Goal: Transaction & Acquisition: Purchase product/service

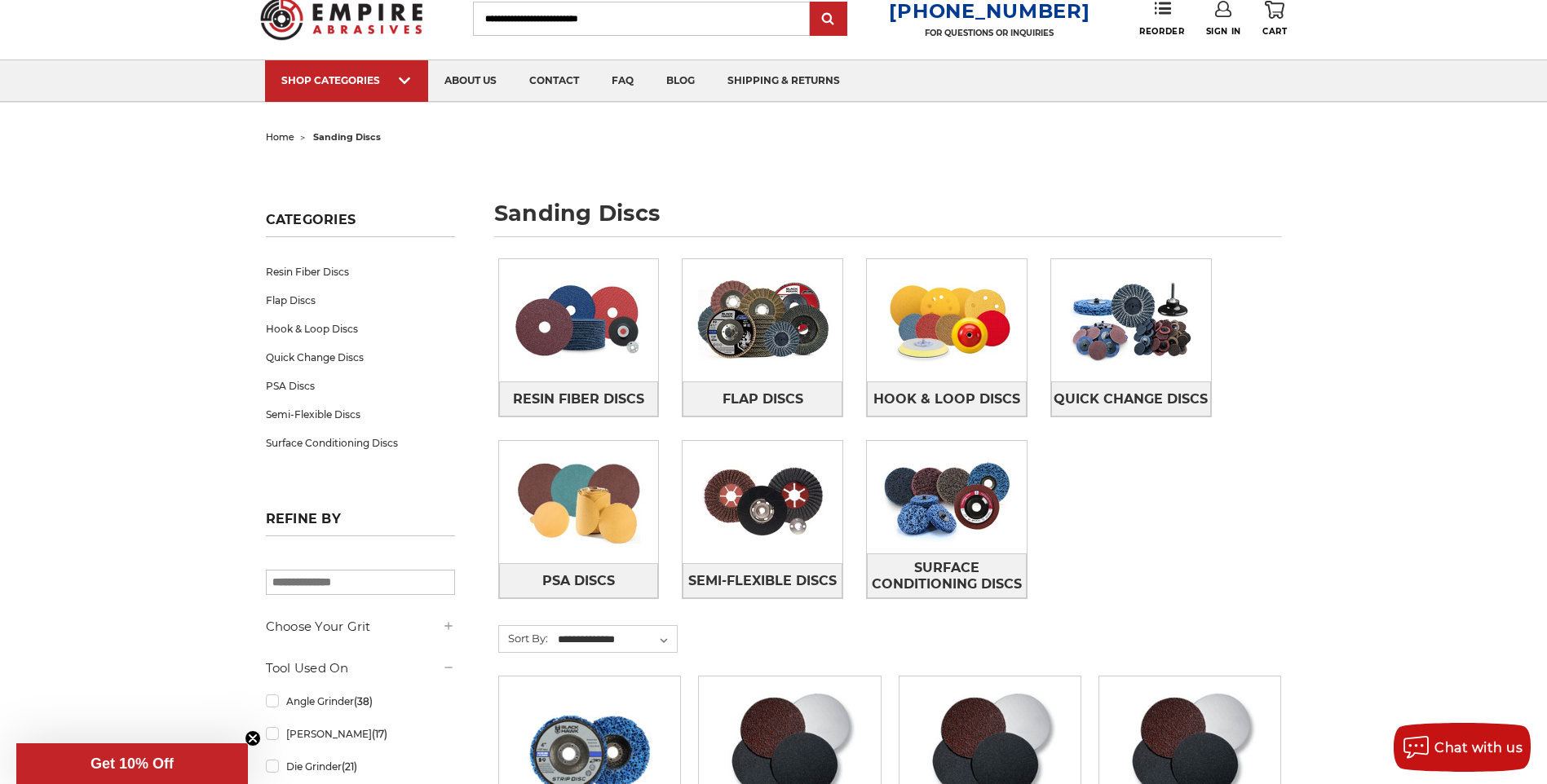
scroll to position [81, 0]
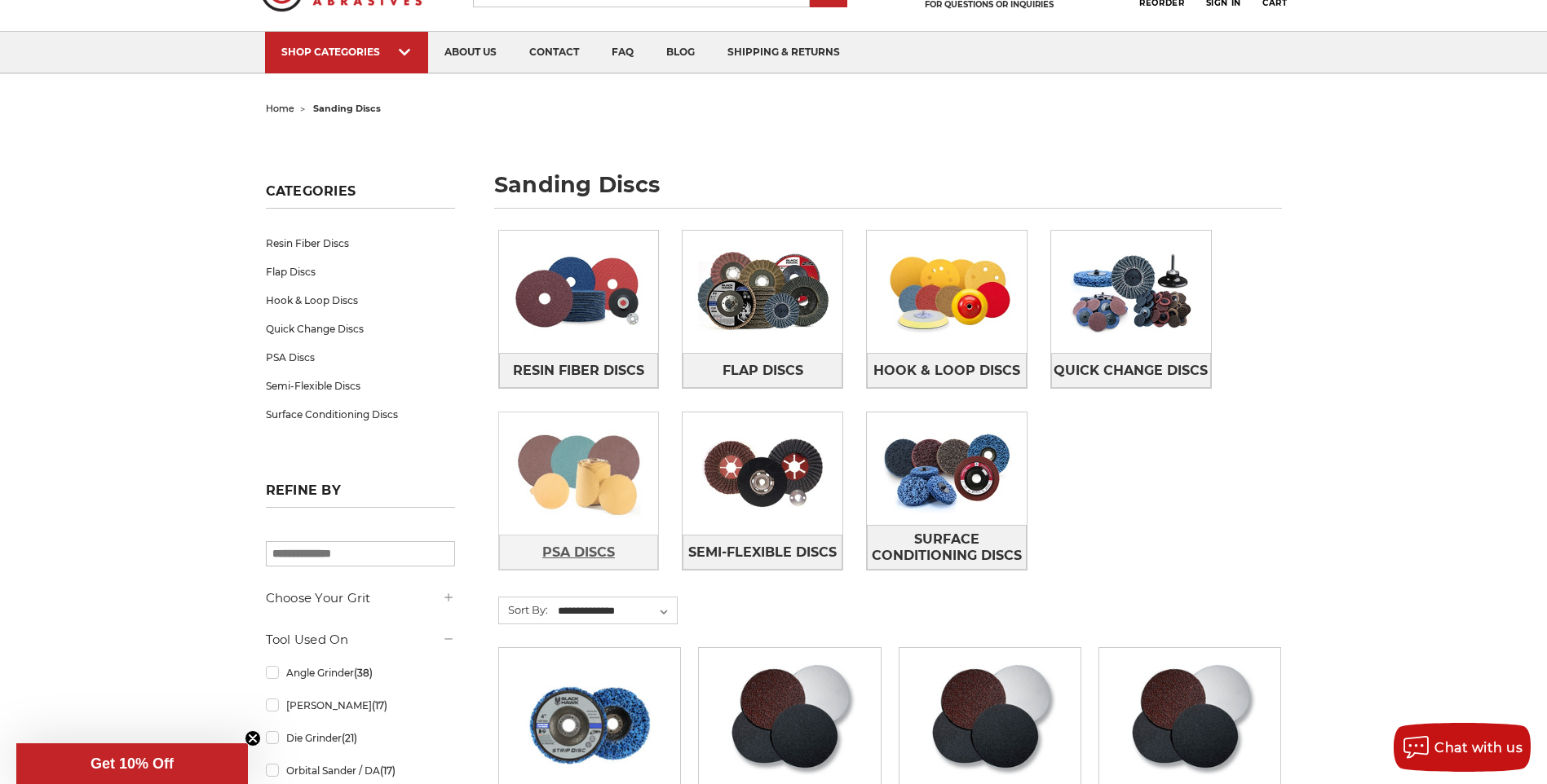
click at [610, 544] on span "PSA Discs" at bounding box center [579, 552] width 73 height 28
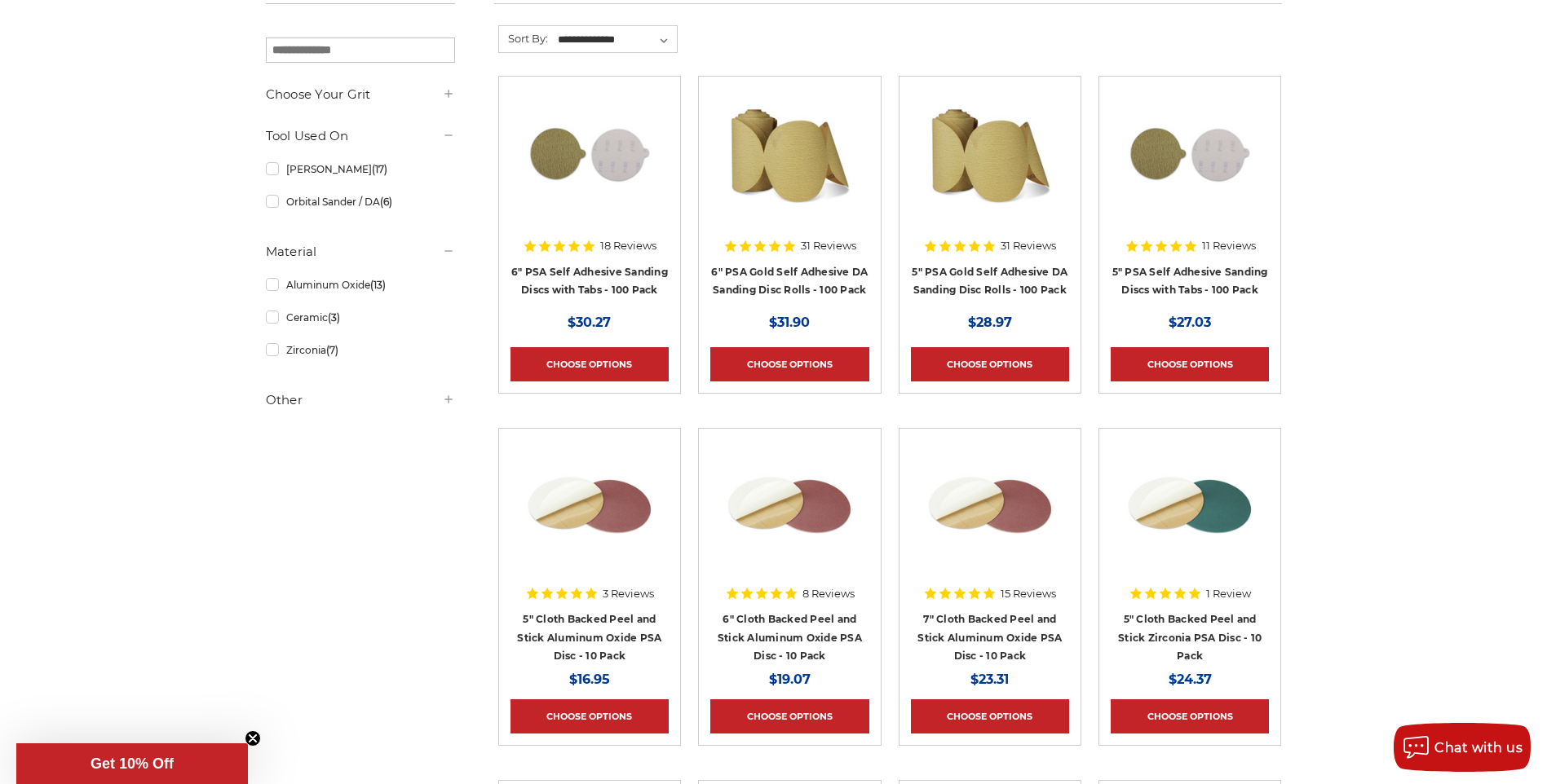
scroll to position [326, 0]
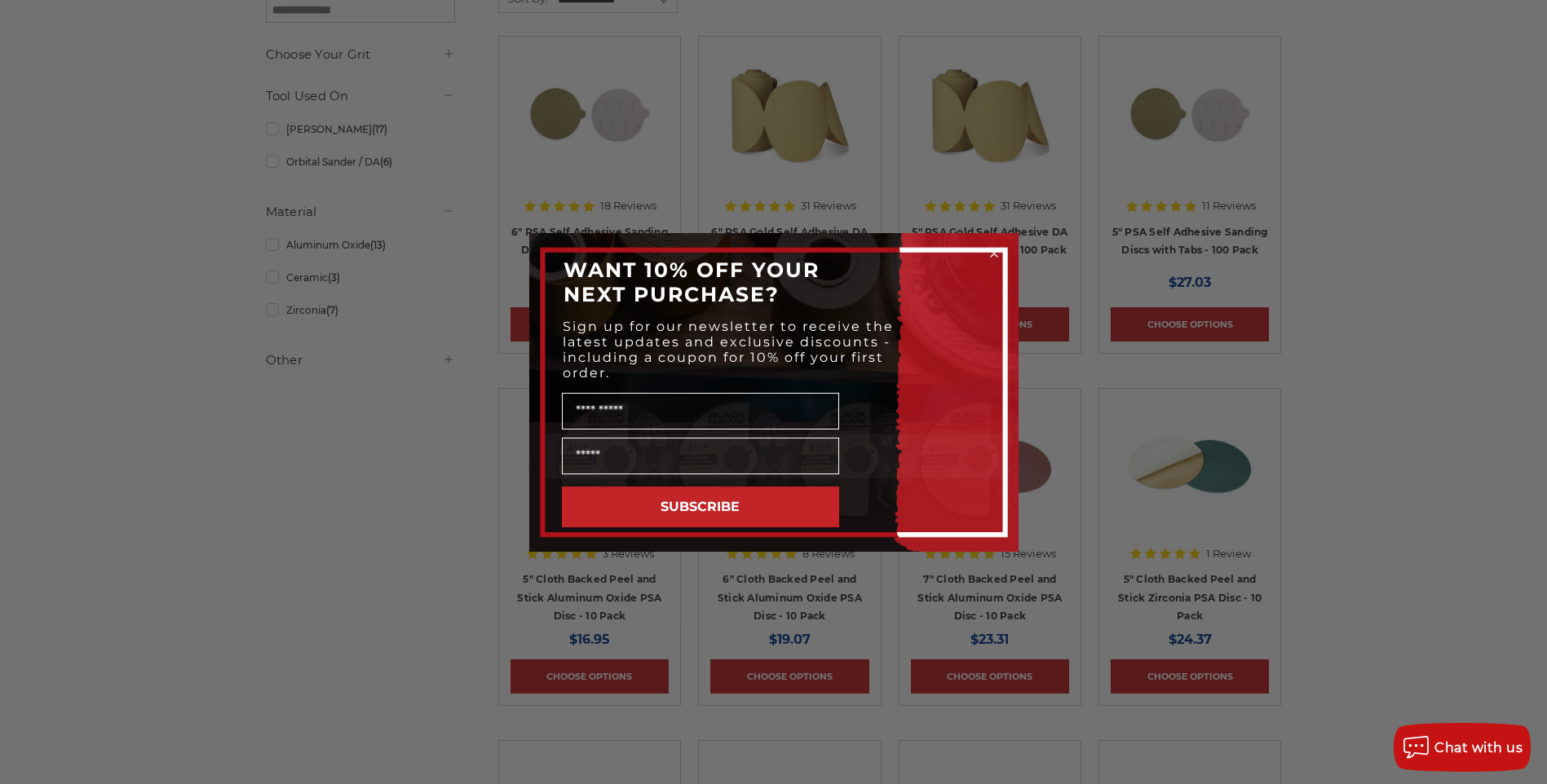
click at [992, 249] on circle "Close dialog" at bounding box center [993, 252] width 15 height 15
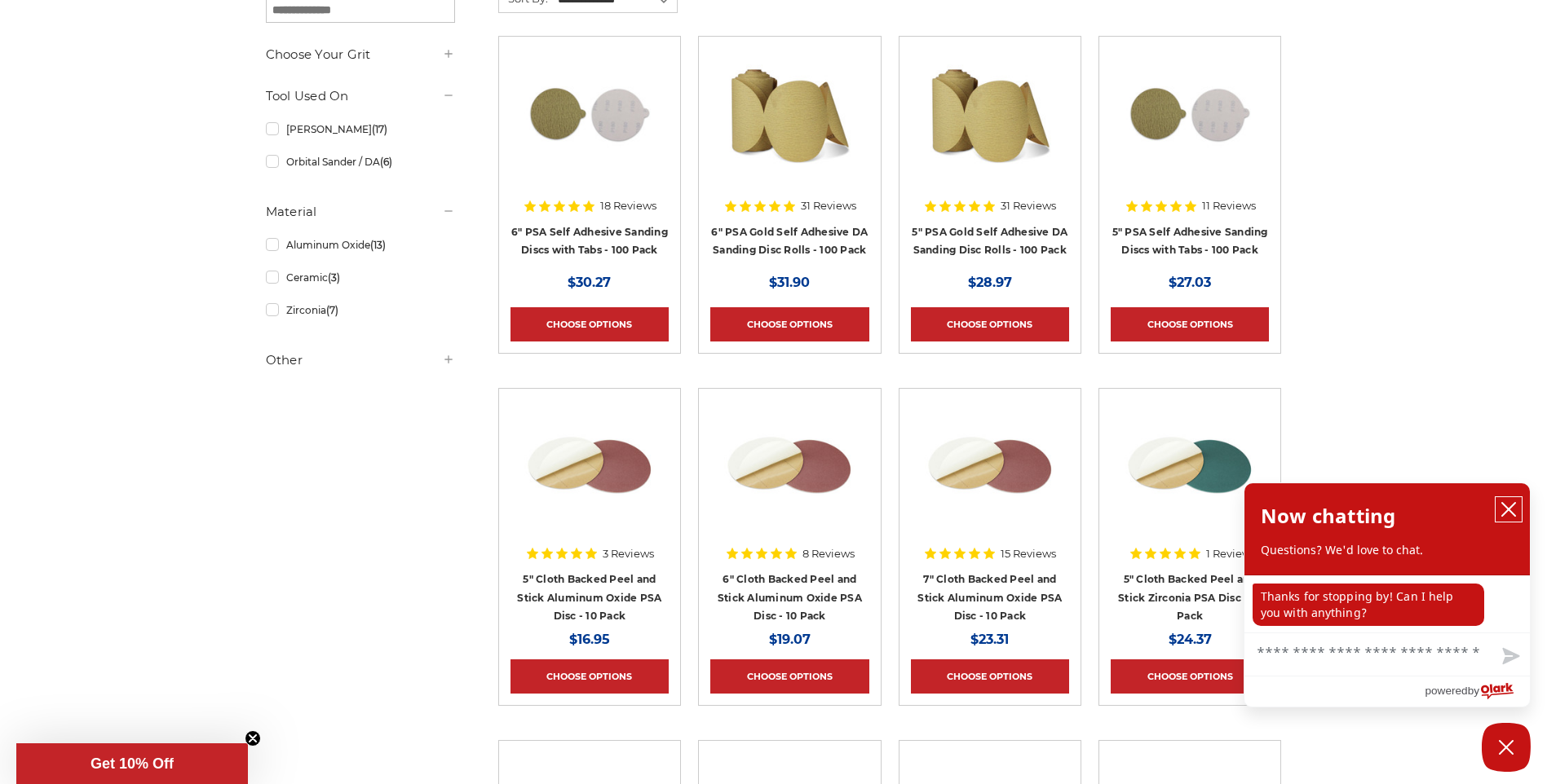
click at [1503, 500] on button "close chatbox" at bounding box center [1508, 509] width 26 height 24
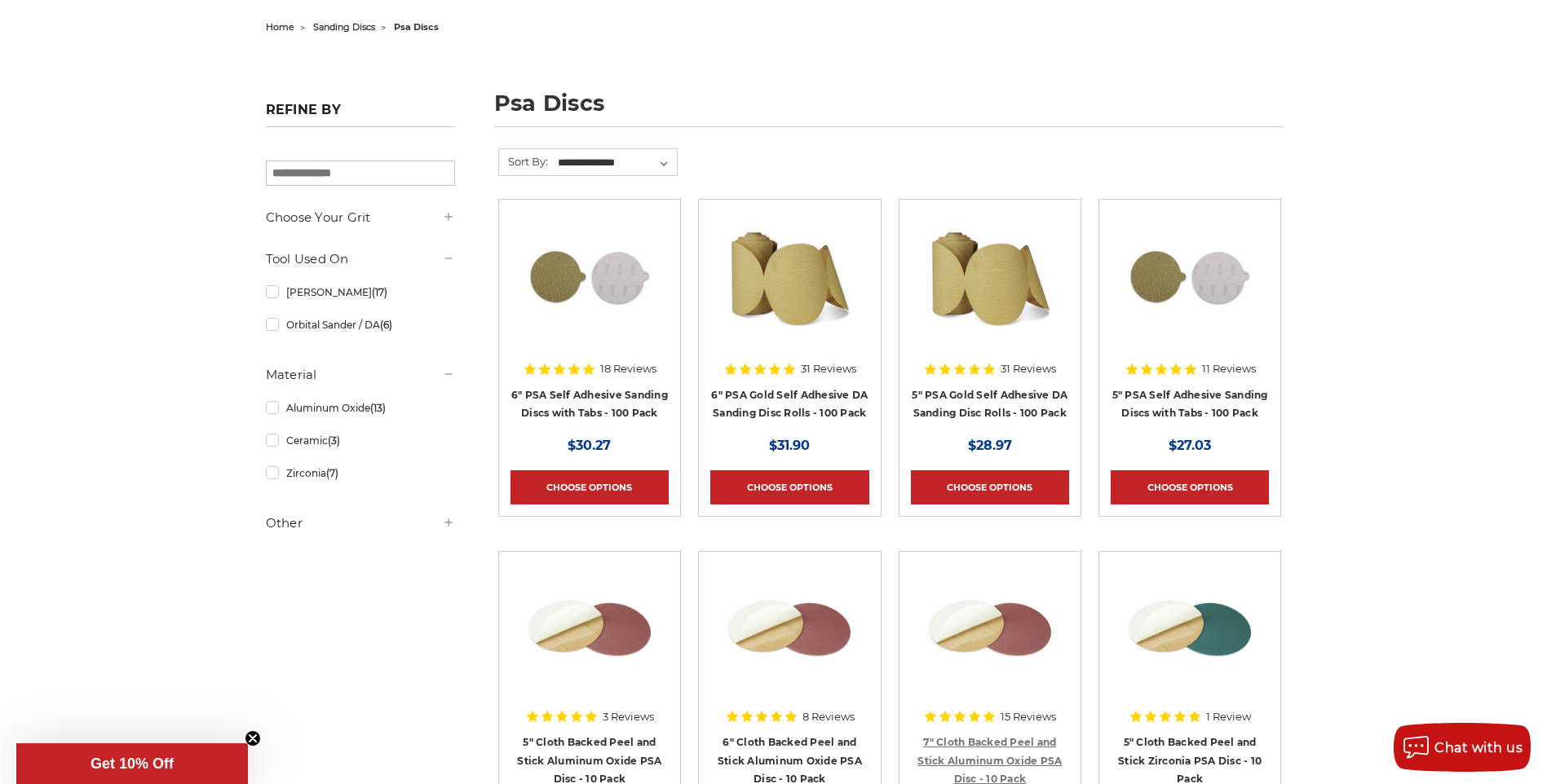
scroll to position [0, 0]
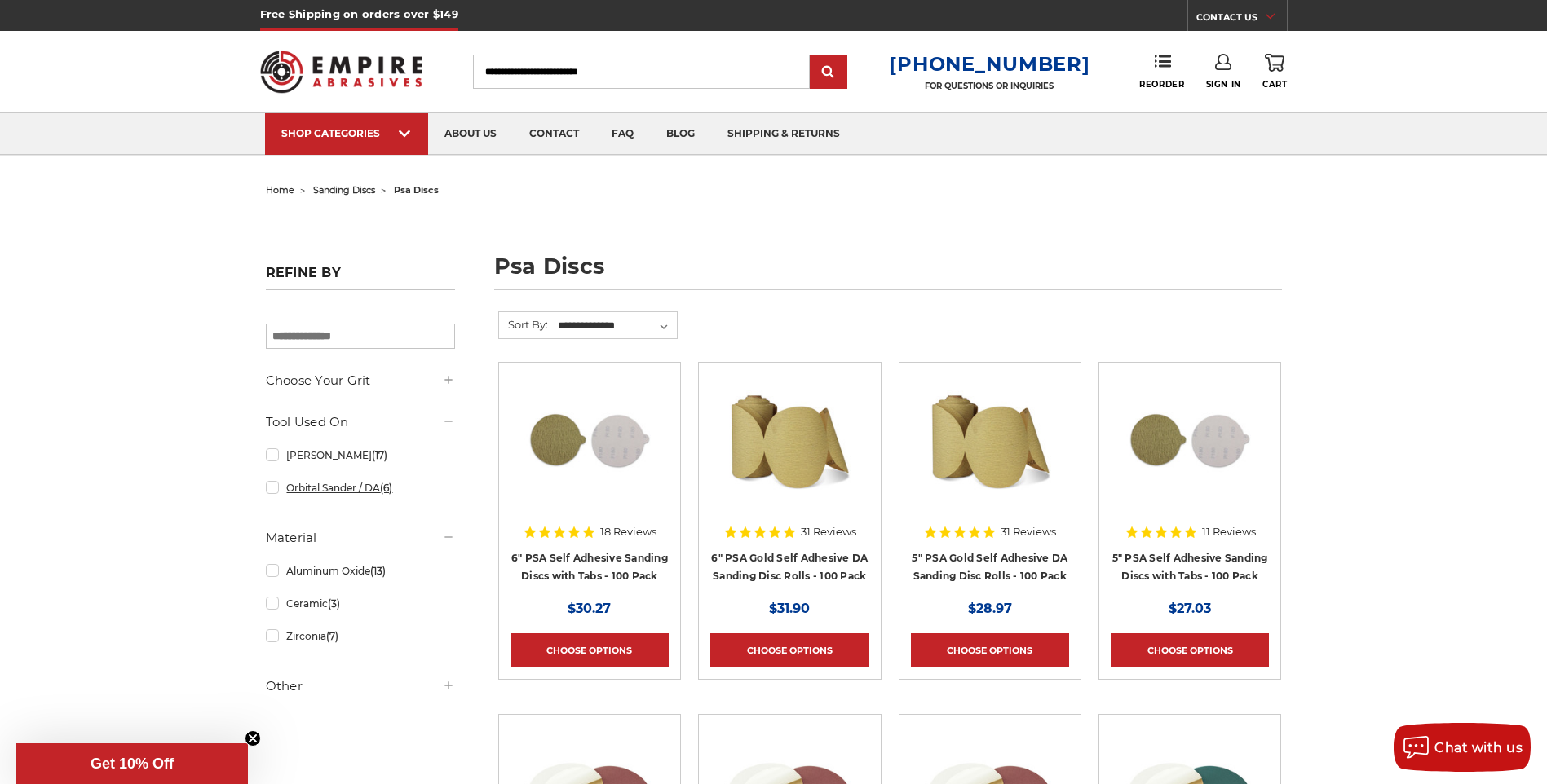
click at [296, 489] on link "Orbital Sander / DA (6)" at bounding box center [361, 488] width 189 height 29
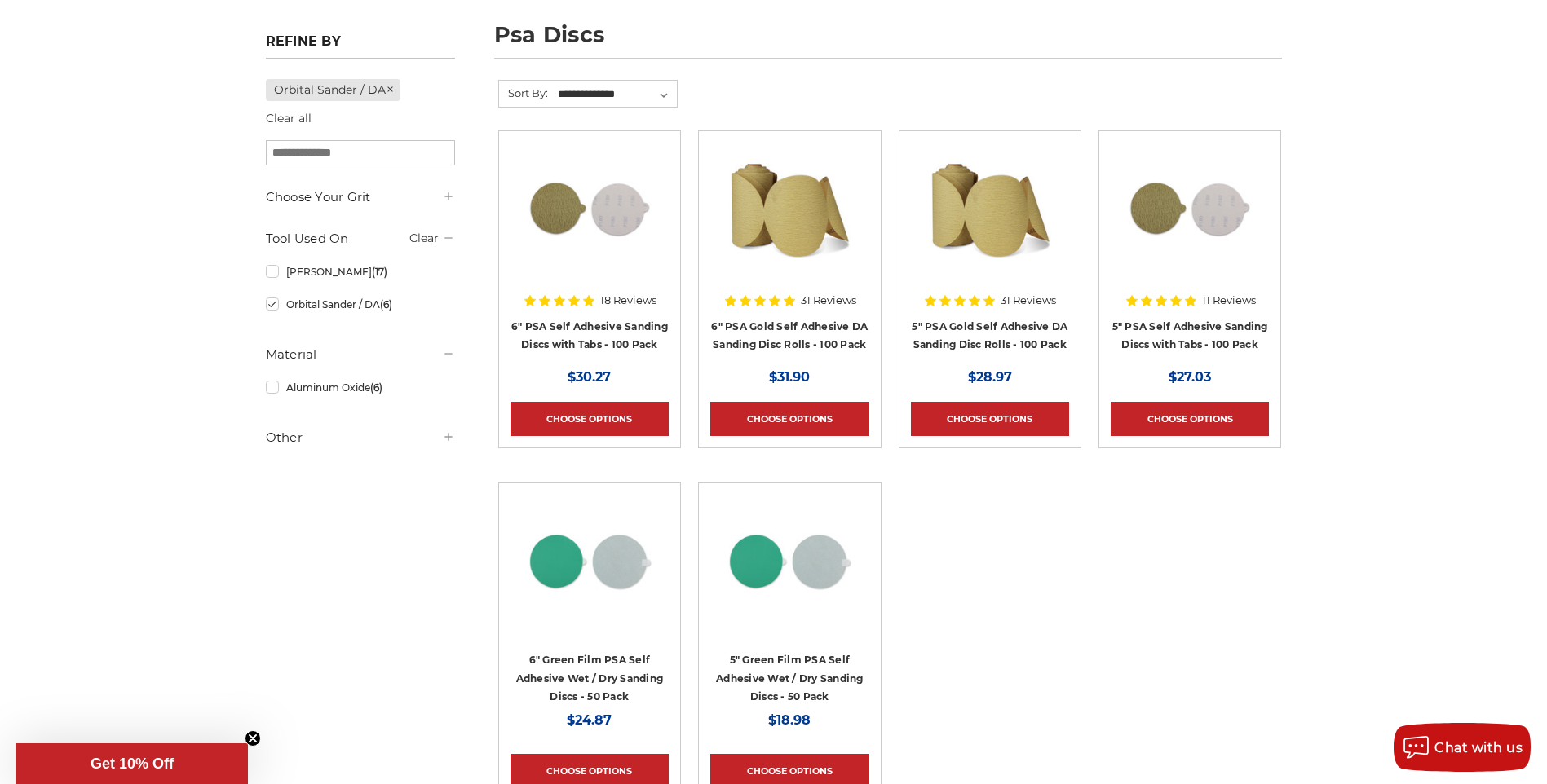
scroll to position [244, 0]
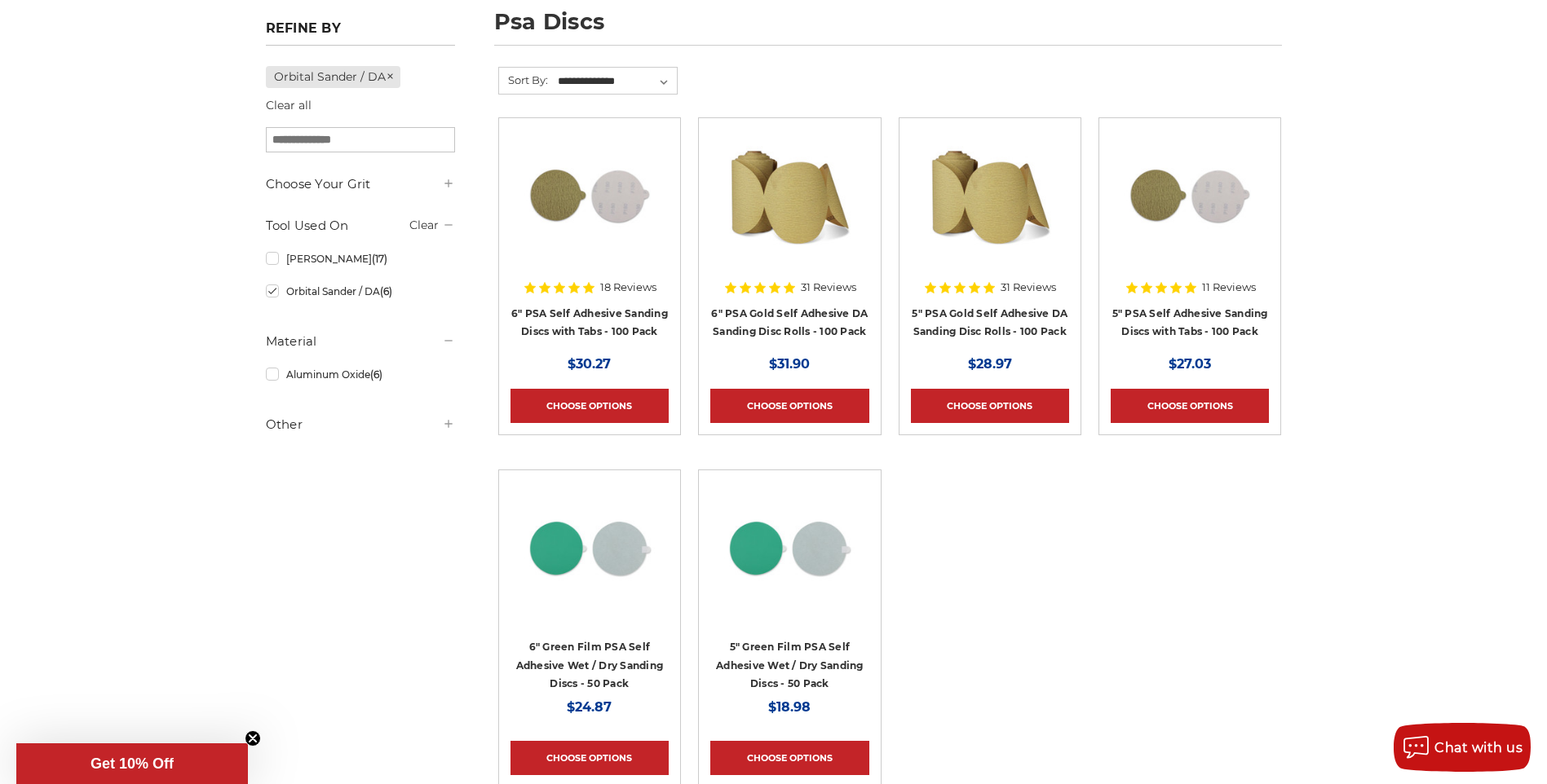
click at [987, 295] on div "31 Reviews" at bounding box center [989, 287] width 133 height 28
click at [994, 312] on link "5" PSA Gold Self Adhesive DA Sanding Disc Rolls - 100 Pack" at bounding box center [990, 323] width 156 height 31
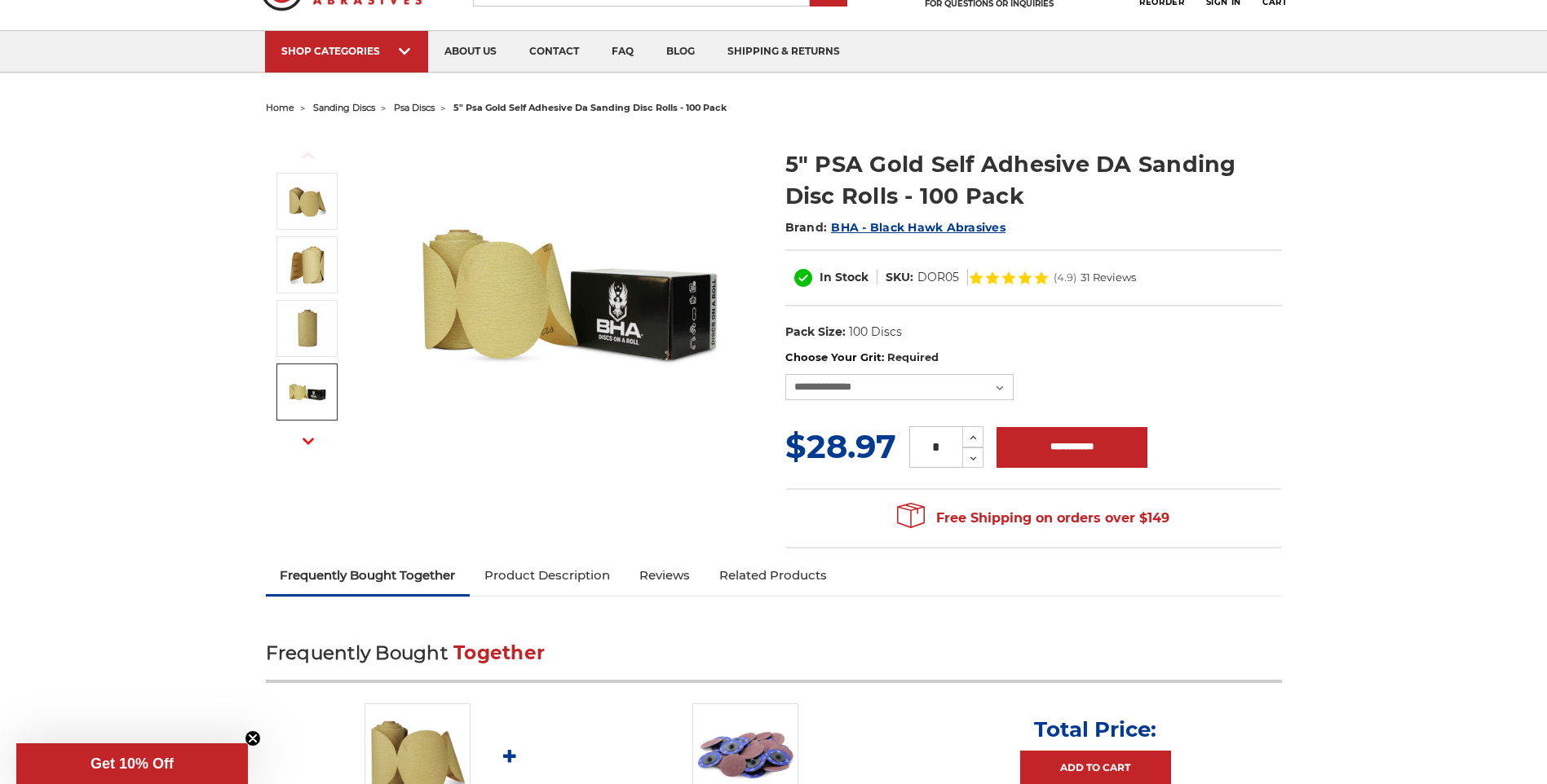
scroll to position [163, 0]
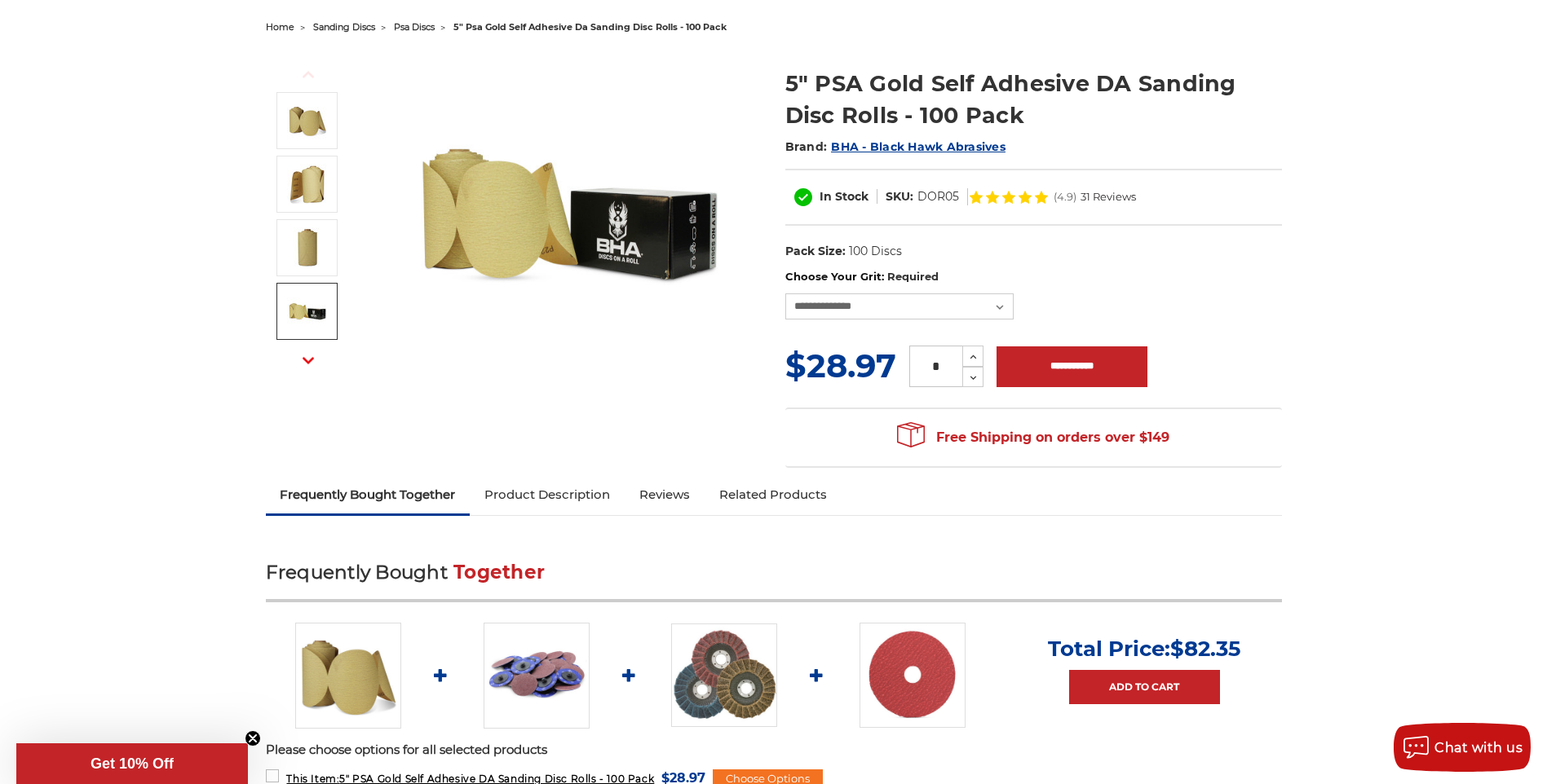
click at [307, 304] on img at bounding box center [307, 311] width 41 height 41
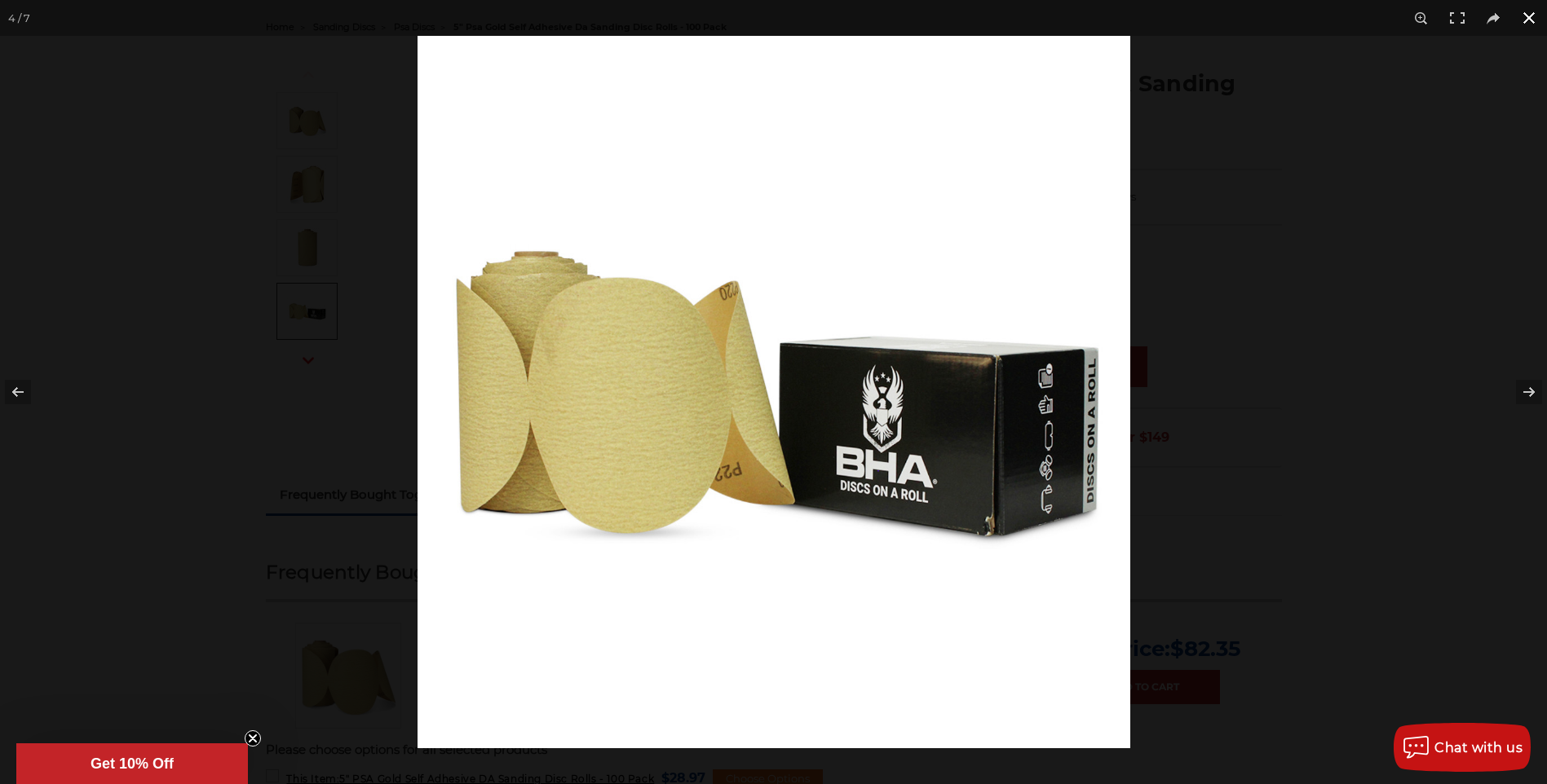
click at [1492, 90] on div at bounding box center [1191, 428] width 1547 height 784
click at [1524, 17] on button at bounding box center [1530, 18] width 36 height 36
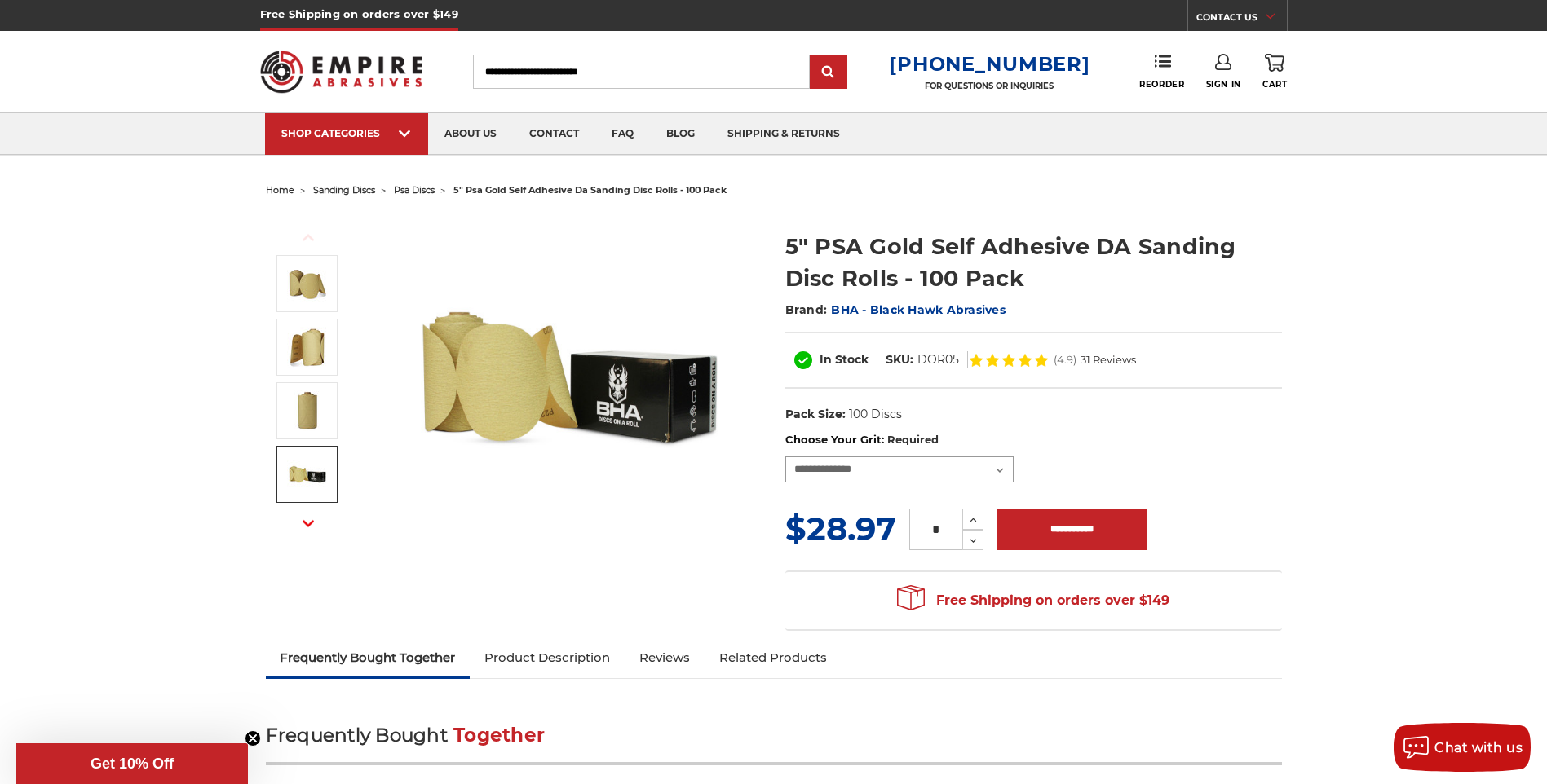
click at [976, 469] on select "**********" at bounding box center [899, 469] width 228 height 26
select select "***"
click at [785, 457] on select "**********" at bounding box center [899, 469] width 228 height 26
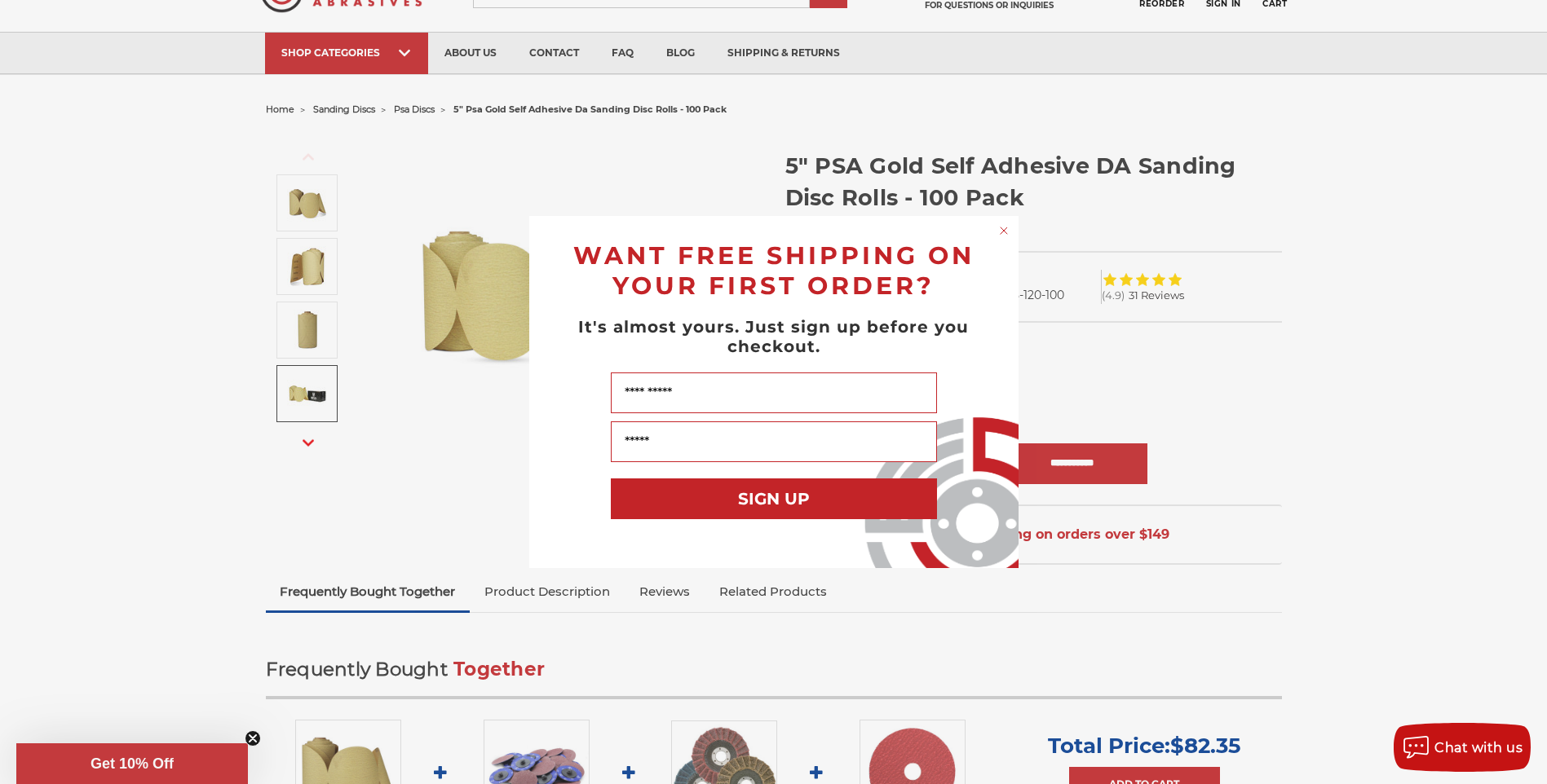
scroll to position [81, 0]
click at [1009, 237] on icon "Close dialog" at bounding box center [1004, 231] width 16 height 16
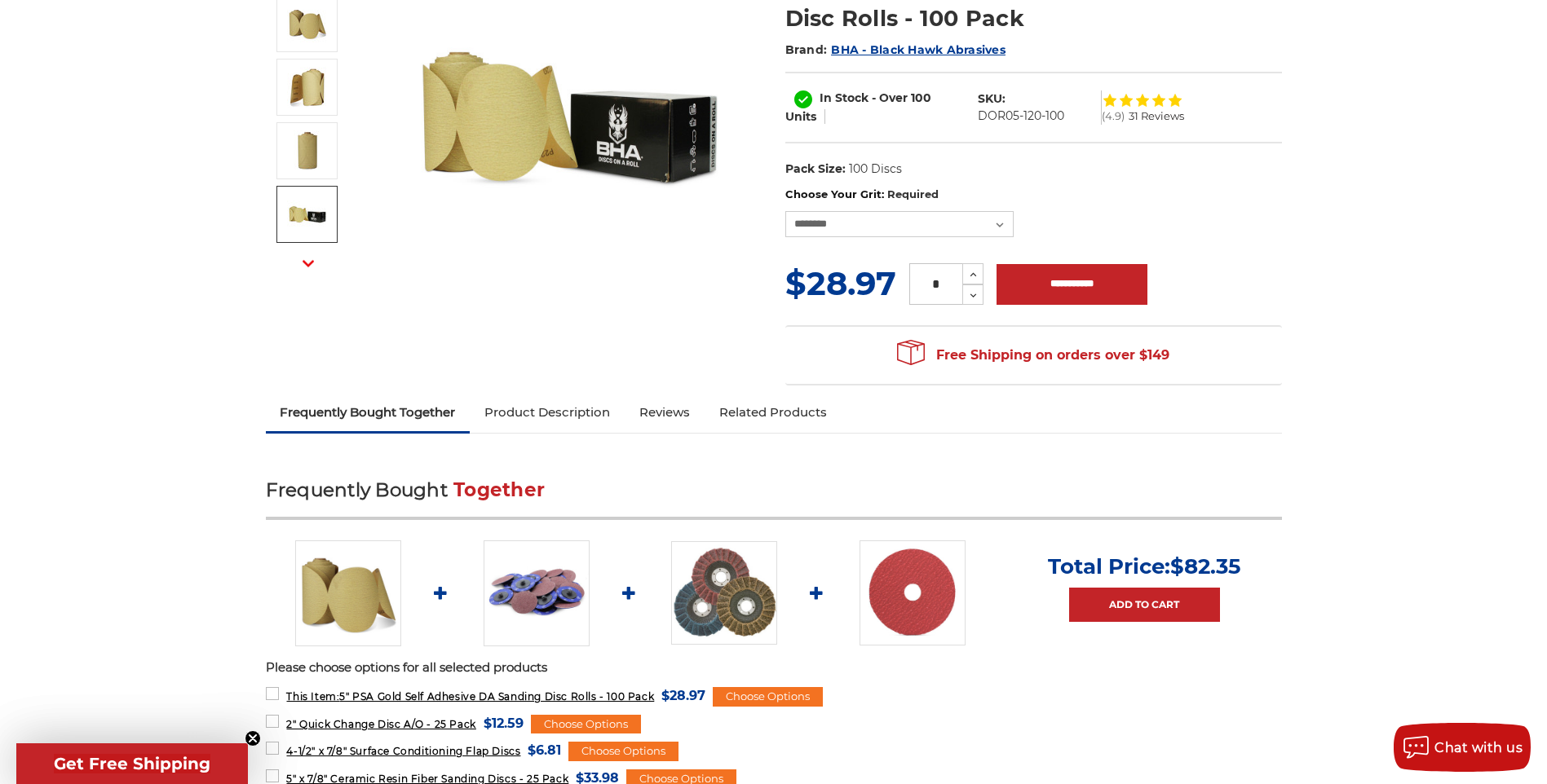
scroll to position [0, 0]
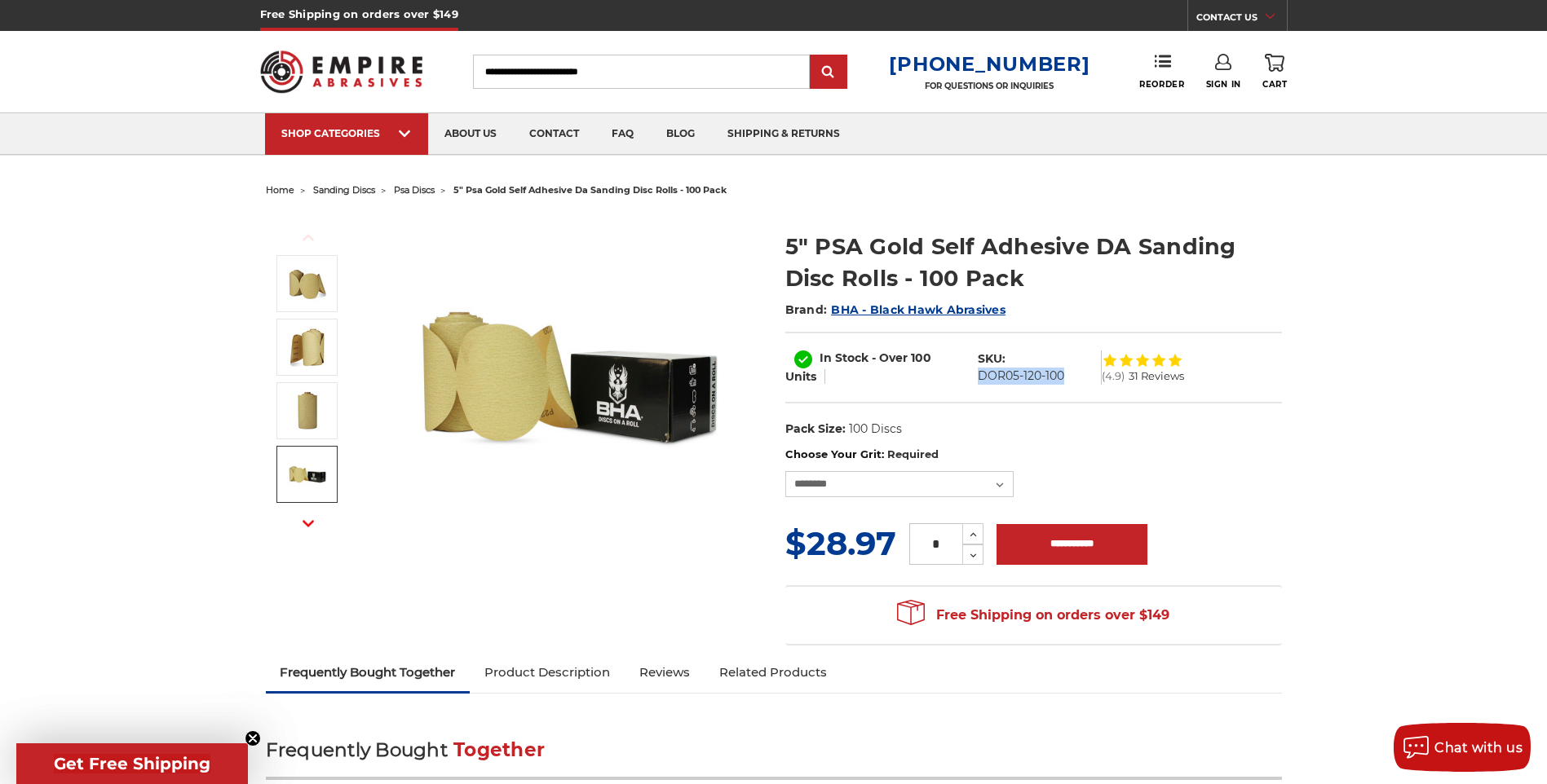
drag, startPoint x: 978, startPoint y: 372, endPoint x: 1069, endPoint y: 376, distance: 91.1
click at [1069, 376] on dl "SKU: DOR05-120-100" at bounding box center [1036, 368] width 133 height 34
copy dd "DOR05-120-100"
click at [890, 380] on div "In Stock - Over 100 Units" at bounding box center [877, 367] width 184 height 35
click at [786, 243] on h1 "5" PSA Gold Self Adhesive DA Sanding Disc Rolls - 100 Pack" at bounding box center [1033, 262] width 497 height 64
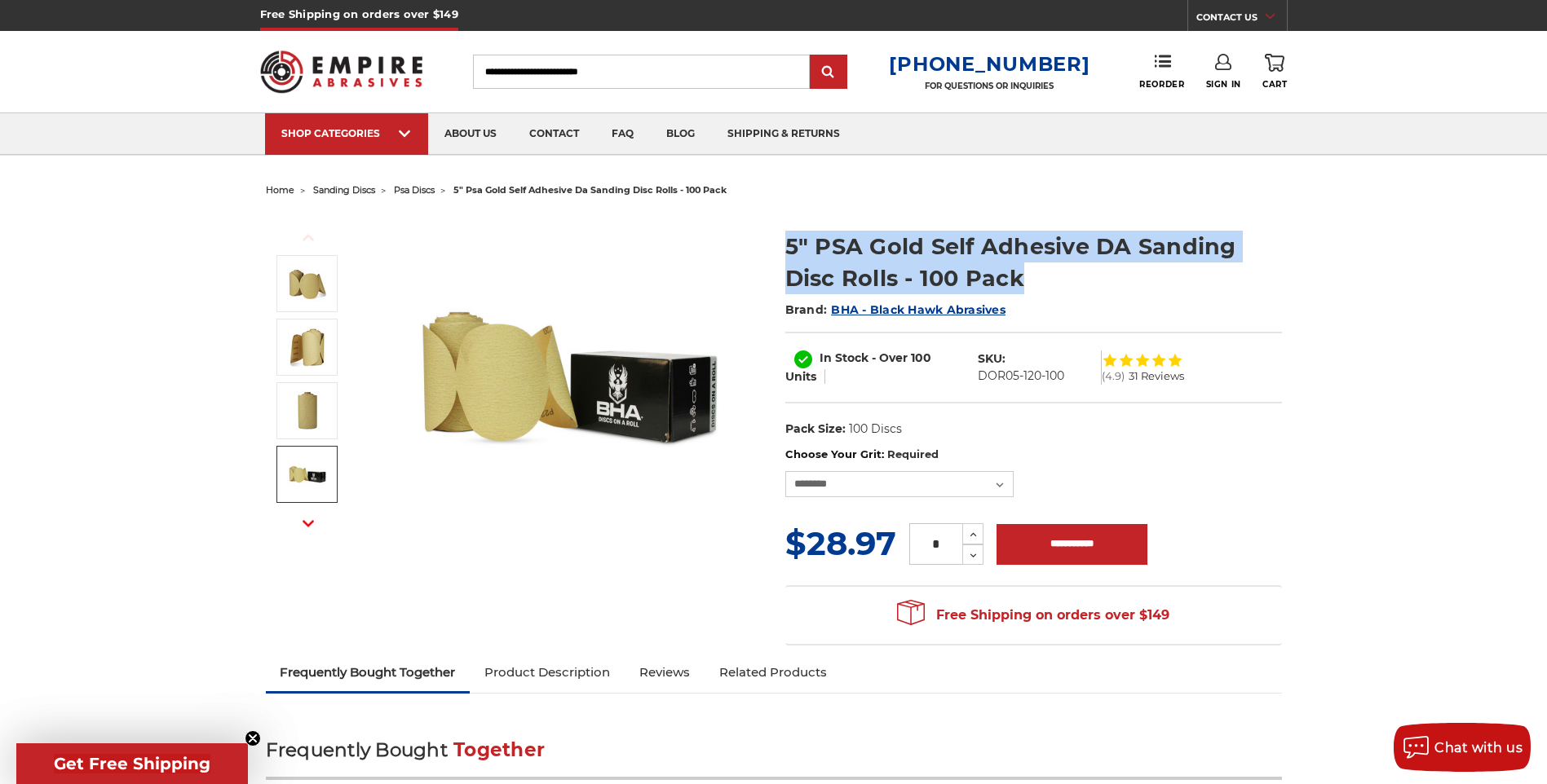
drag, startPoint x: 788, startPoint y: 243, endPoint x: 1118, endPoint y: 285, distance: 332.7
click at [1118, 285] on h1 "5" PSA Gold Self Adhesive DA Sanding Disc Rolls - 100 Pack" at bounding box center [1033, 262] width 497 height 64
copy h1 "5" PSA Gold Self Adhesive DA Sanding Disc Rolls - 100 Pack"
click at [974, 539] on icon at bounding box center [974, 534] width 13 height 14
type input "*"
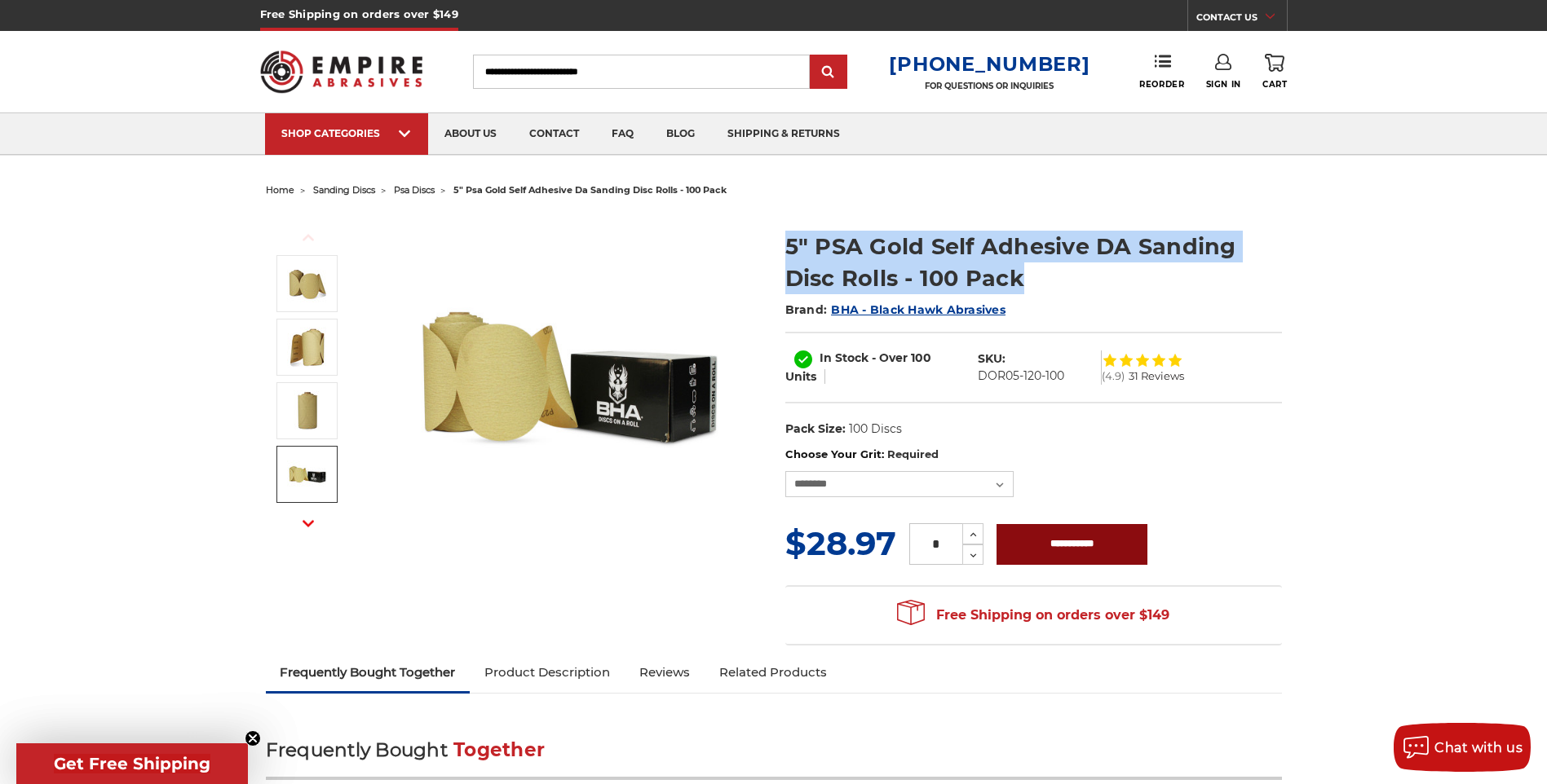
click at [1004, 542] on input "**********" at bounding box center [1072, 544] width 151 height 41
type input "**********"
click at [1272, 68] on icon at bounding box center [1275, 63] width 20 height 18
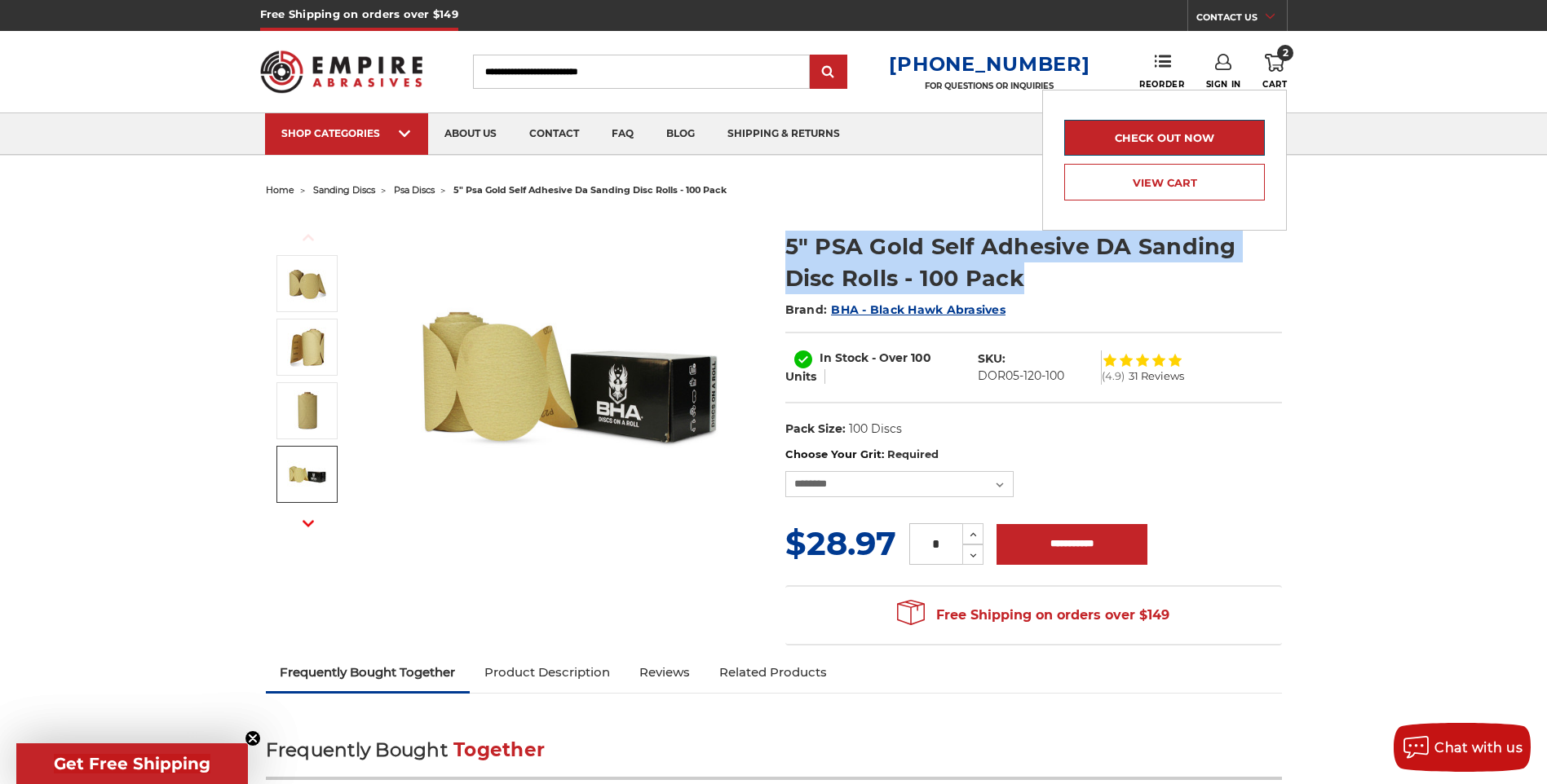
click at [1190, 151] on link "Check out now" at bounding box center [1165, 138] width 201 height 36
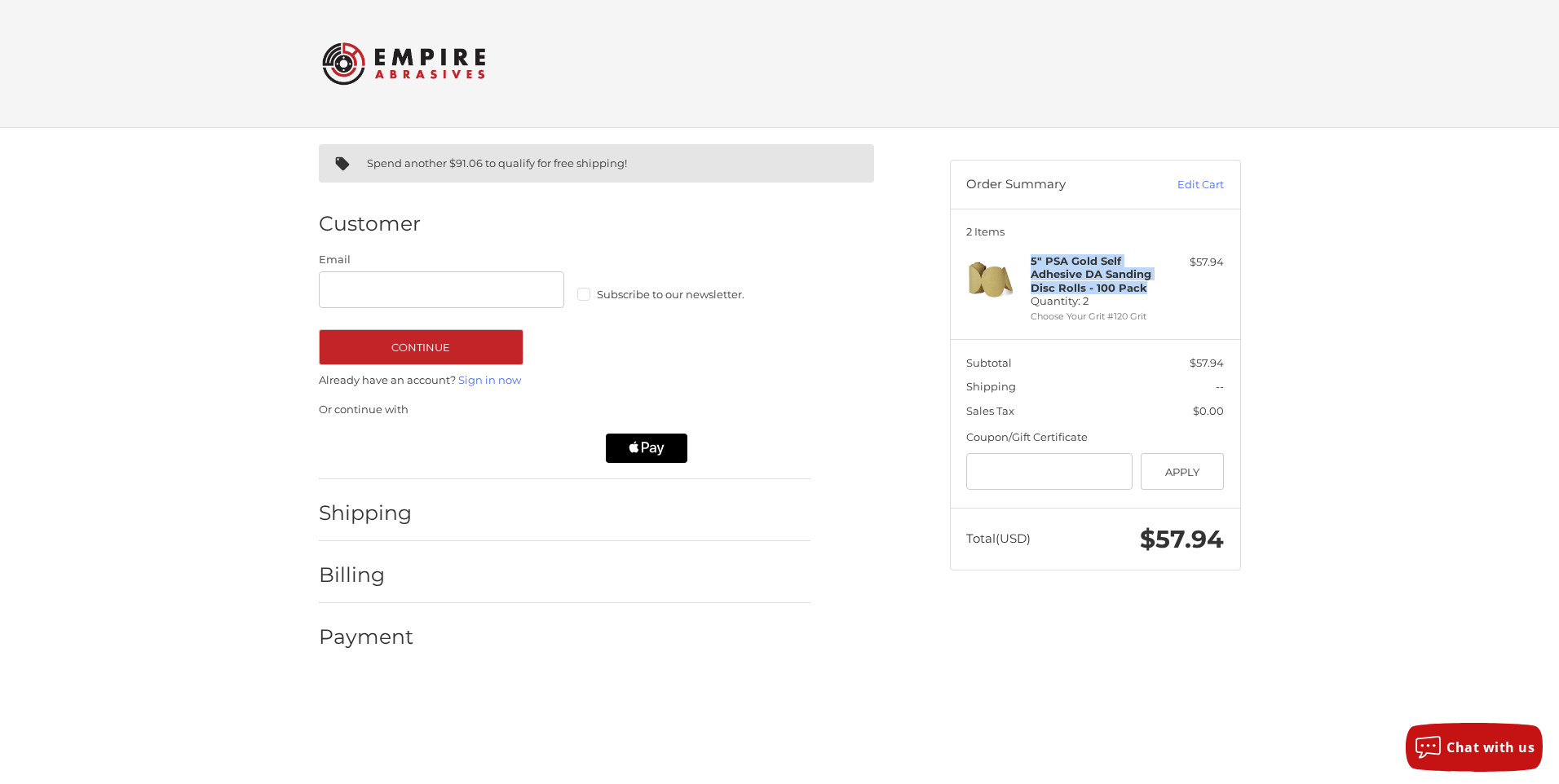
drag, startPoint x: 1031, startPoint y: 261, endPoint x: 1143, endPoint y: 291, distance: 115.9
click at [1143, 291] on strong "5" PSA Gold Self Adhesive DA Sanding Disc Rolls - 100 Pack" at bounding box center [1091, 274] width 121 height 40
copy strong "5" PSA Gold Self Adhesive DA Sanding Disc Rolls - 100 Pack"
